Goal: Navigation & Orientation: Find specific page/section

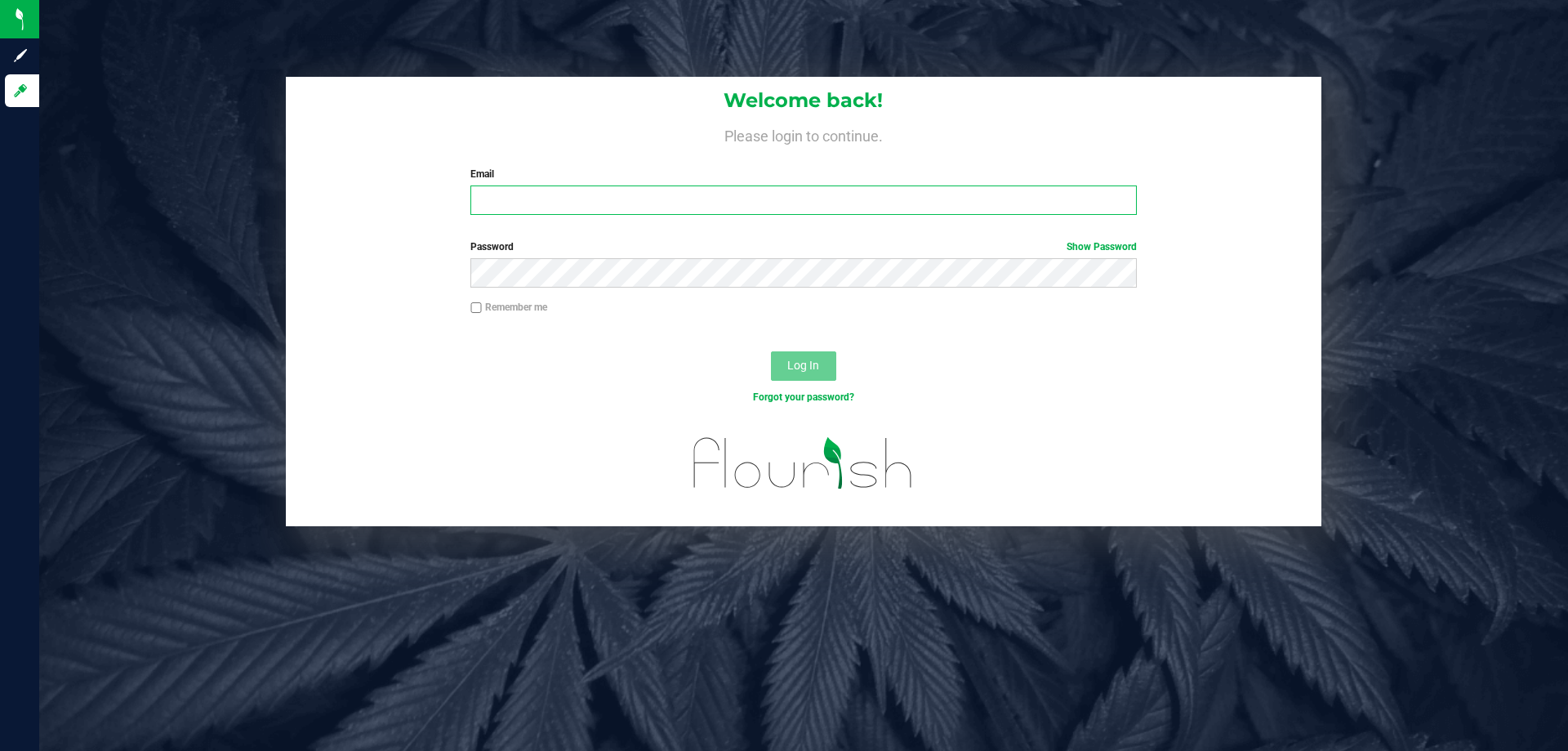
click at [544, 193] on input "Email" at bounding box center [803, 199] width 665 height 29
type input "[EMAIL_ADDRESS][DOMAIN_NAME]"
click at [771, 351] on button "Log In" at bounding box center [803, 365] width 66 height 29
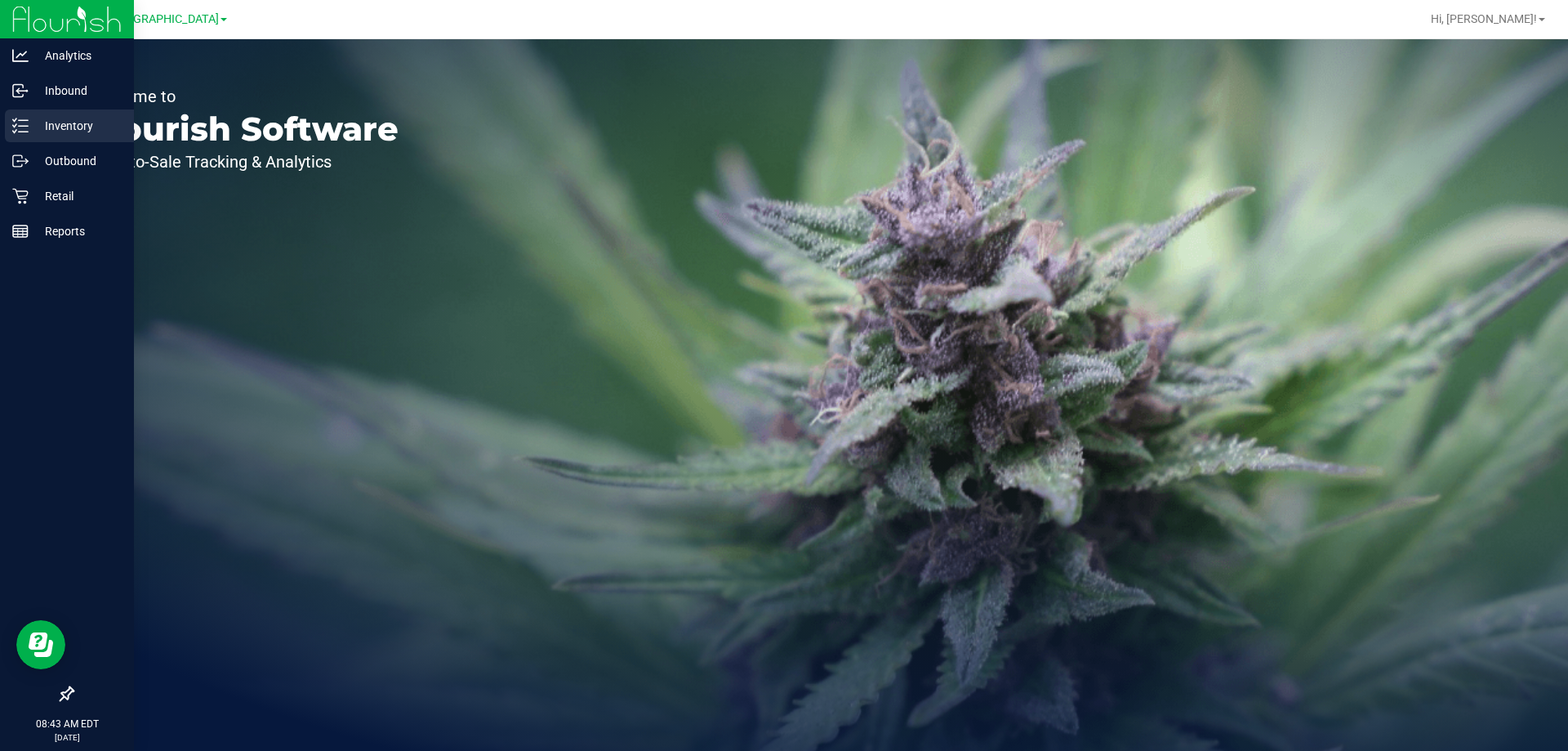
click at [27, 120] on line at bounding box center [23, 120] width 9 height 0
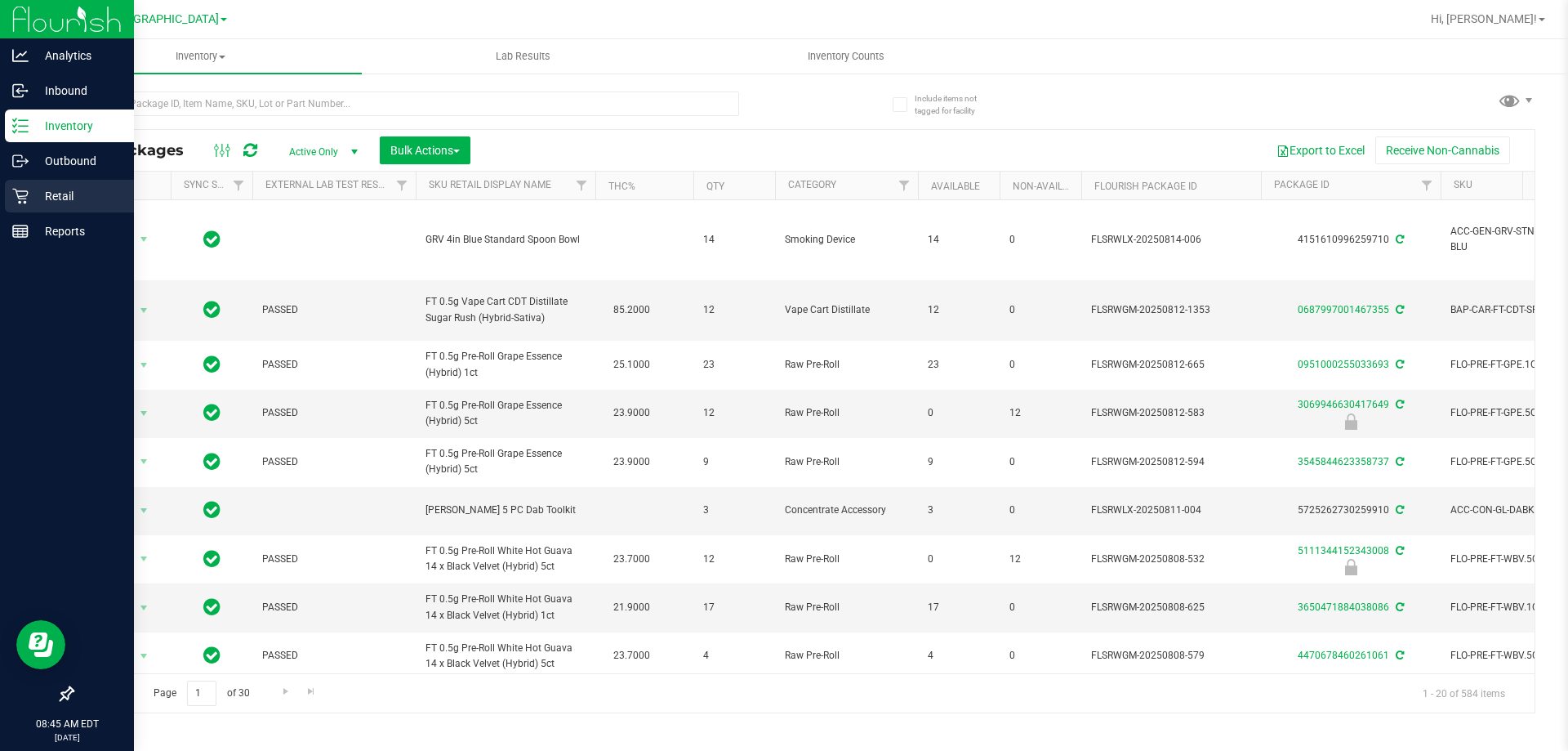
click at [56, 208] on div "Retail" at bounding box center [70, 196] width 129 height 32
